Goal: Find specific page/section: Find specific page/section

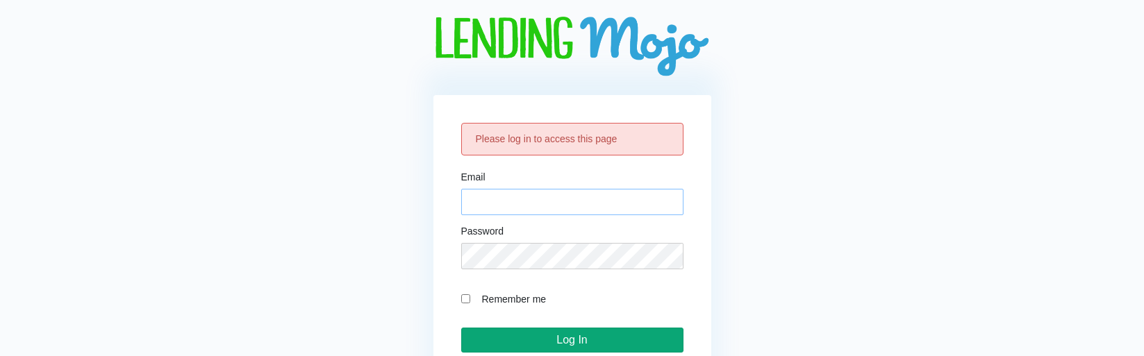
type input "[EMAIL_ADDRESS][DOMAIN_NAME]"
click at [537, 328] on input "Log In" at bounding box center [572, 340] width 222 height 25
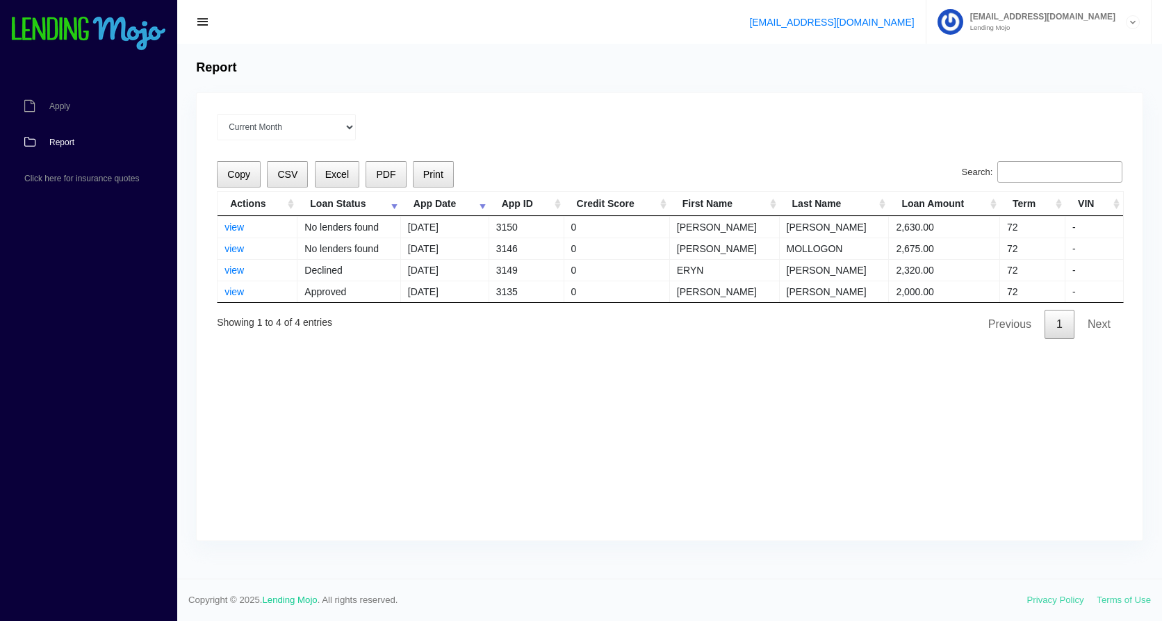
click at [62, 145] on span "Report" at bounding box center [61, 142] width 25 height 8
